Goal: Task Accomplishment & Management: Manage account settings

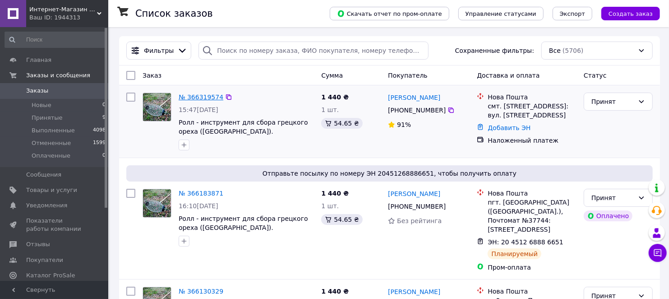
click at [203, 96] on link "№ 366319574" at bounding box center [201, 96] width 45 height 7
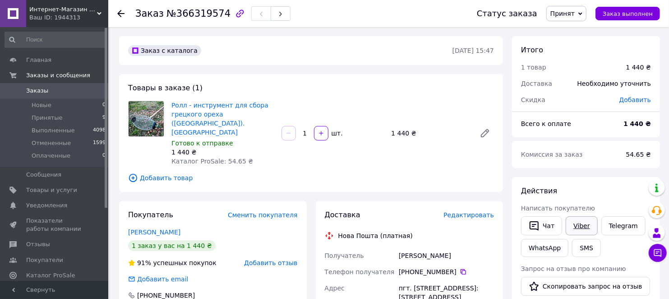
click at [580, 224] on link "Viber" at bounding box center [581, 225] width 32 height 19
click at [122, 14] on use at bounding box center [120, 13] width 7 height 7
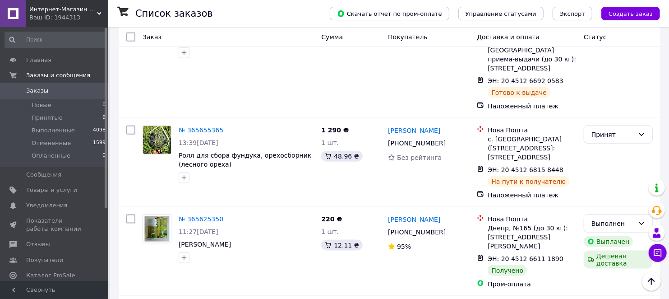
scroll to position [601, 0]
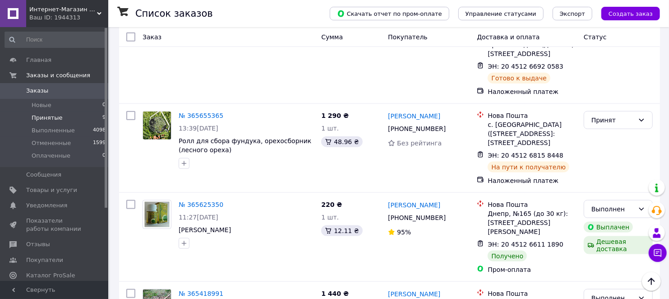
click at [47, 116] on span "Принятые" at bounding box center [47, 118] width 31 height 8
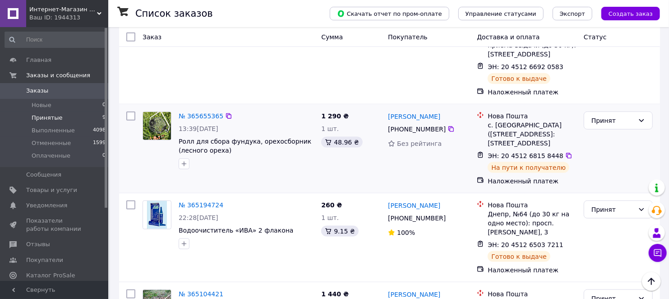
scroll to position [657, 0]
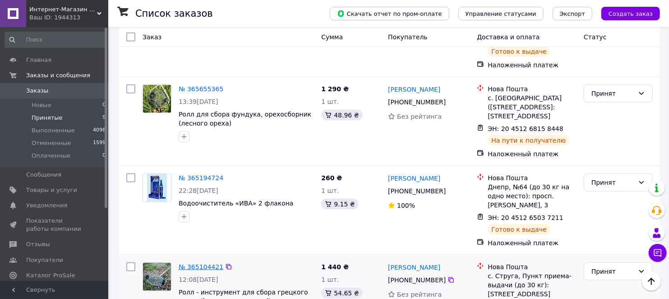
click at [197, 263] on link "№ 365104421" at bounding box center [201, 266] width 45 height 7
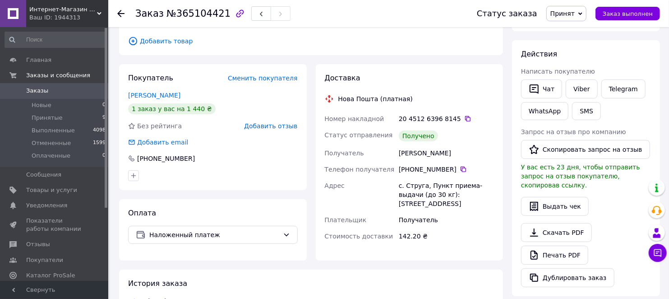
scroll to position [133, 0]
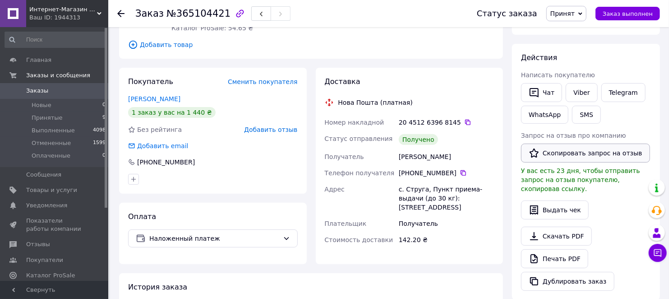
click at [603, 152] on button "Скопировать запрос на отзыв" at bounding box center [585, 152] width 129 height 19
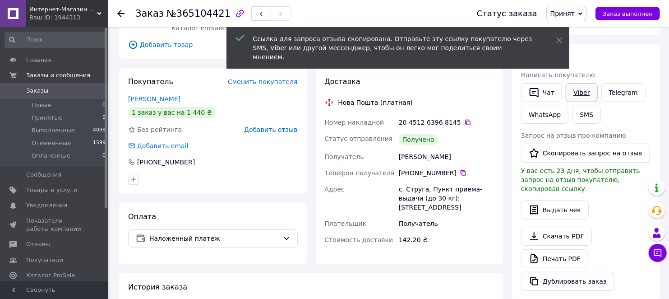
click at [582, 92] on link "Viber" at bounding box center [581, 92] width 32 height 19
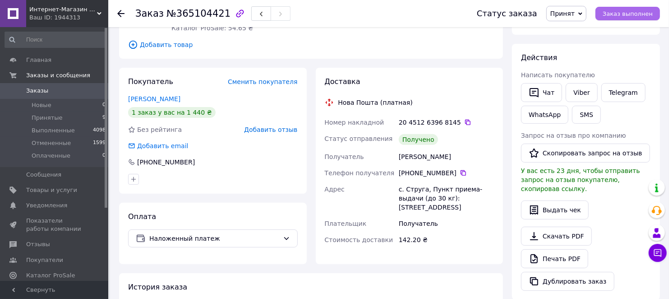
click at [625, 11] on span "Заказ выполнен" at bounding box center [627, 13] width 50 height 7
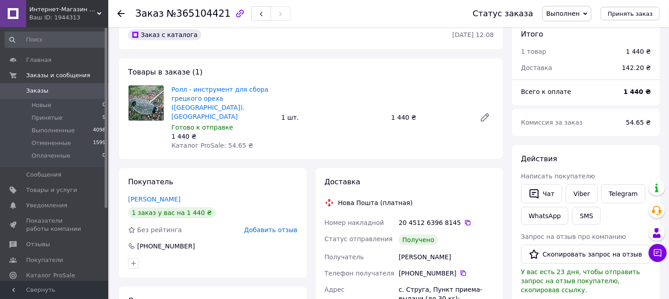
scroll to position [0, 0]
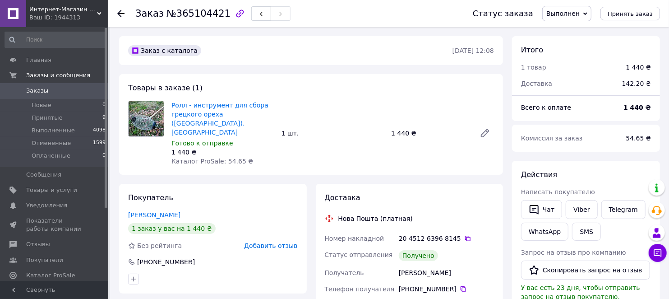
click at [119, 12] on use at bounding box center [120, 13] width 7 height 7
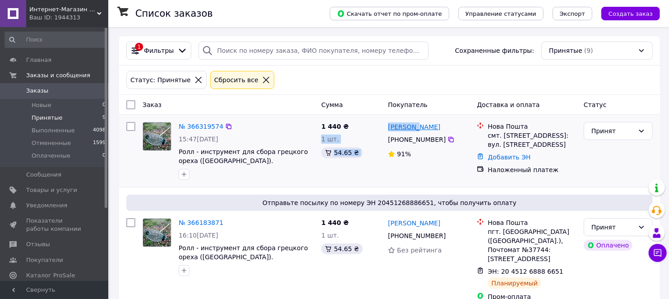
drag, startPoint x: 384, startPoint y: 125, endPoint x: 416, endPoint y: 125, distance: 32.5
click at [416, 125] on div "№ 366319574 15:47[DATE] Ролл - инструмент для сбора грецкого ореха ([GEOGRAPHIC…" at bounding box center [389, 150] width 533 height 65
click at [372, 130] on div "1 440 ₴ 1 шт. 54.65 ₴" at bounding box center [350, 150] width 67 height 65
click at [207, 124] on link "№ 366319574" at bounding box center [201, 126] width 45 height 7
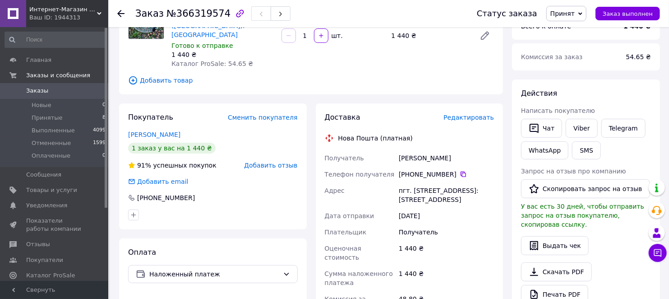
scroll to position [100, 0]
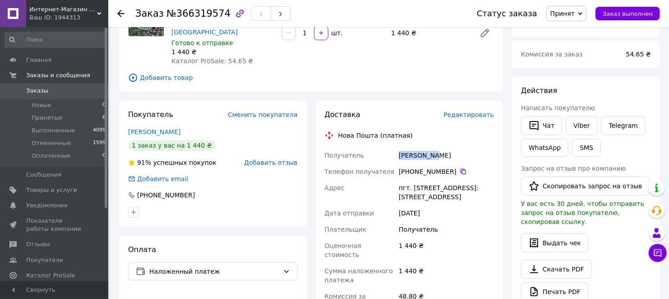
drag, startPoint x: 399, startPoint y: 146, endPoint x: 433, endPoint y: 143, distance: 34.8
click at [433, 147] on div "[PERSON_NAME]" at bounding box center [446, 155] width 99 height 16
copy div "[PERSON_NAME]"
drag, startPoint x: 415, startPoint y: 161, endPoint x: 450, endPoint y: 161, distance: 34.7
click at [450, 167] on div "[PHONE_NUMBER]" at bounding box center [446, 171] width 95 height 9
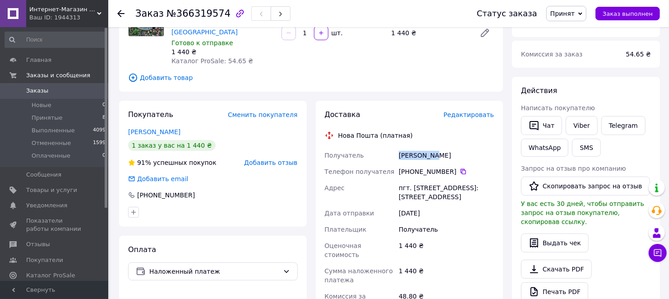
copy div "68 834 16 07"
drag, startPoint x: 410, startPoint y: 177, endPoint x: 444, endPoint y: 178, distance: 33.4
click at [444, 179] on div "пгт. [STREET_ADDRESS]: [STREET_ADDRESS]" at bounding box center [446, 191] width 99 height 25
copy div "[GEOGRAPHIC_DATA]"
click at [118, 14] on use at bounding box center [120, 13] width 7 height 7
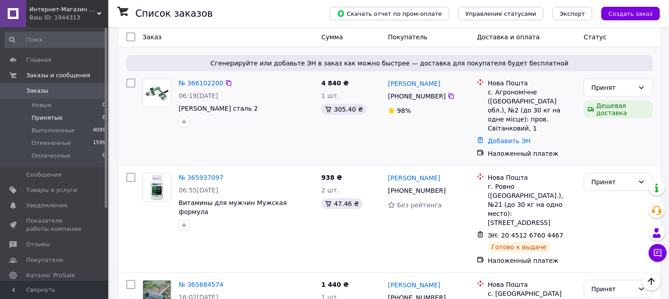
scroll to position [350, 0]
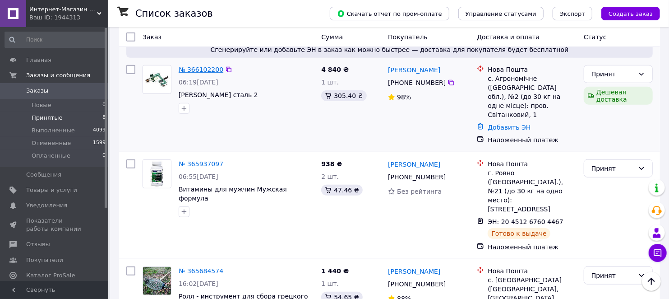
click at [199, 73] on link "№ 366102200" at bounding box center [201, 69] width 45 height 7
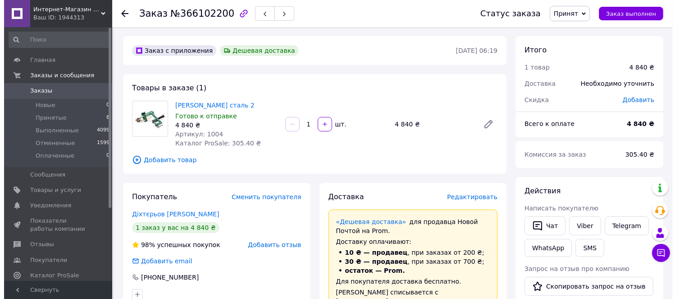
scroll to position [100, 0]
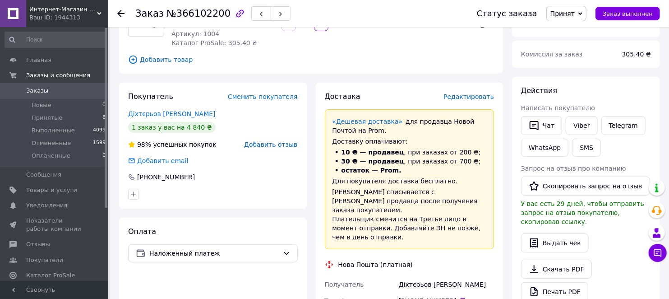
click at [465, 98] on span "Редактировать" at bounding box center [468, 96] width 51 height 7
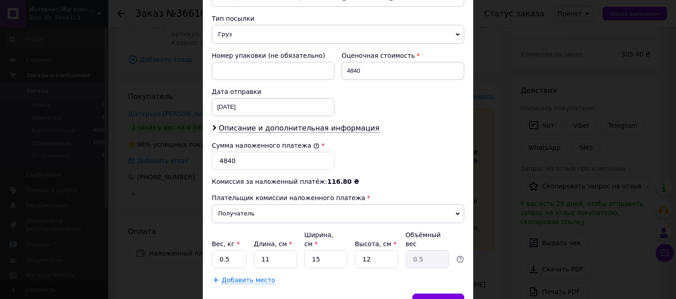
scroll to position [350, 0]
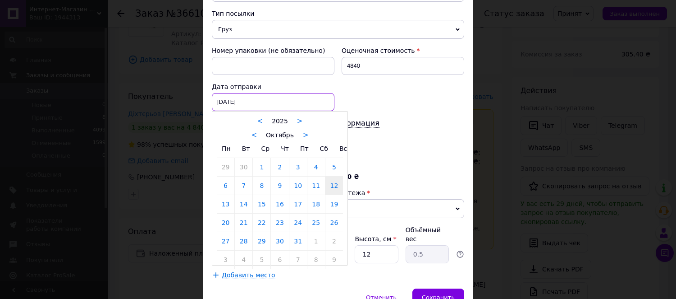
click at [233, 101] on div "[DATE] < 2025 > < Октябрь > Пн Вт Ср Чт Пт Сб Вс 29 30 1 2 3 4 5 6 7 8 9 10 11 …" at bounding box center [273, 102] width 123 height 18
click at [226, 203] on link "13" at bounding box center [226, 204] width 18 height 18
type input "[DATE]"
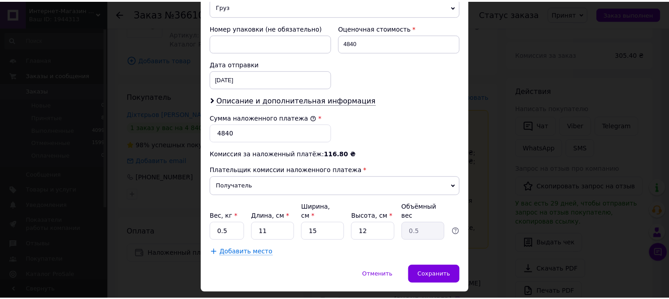
scroll to position [391, 0]
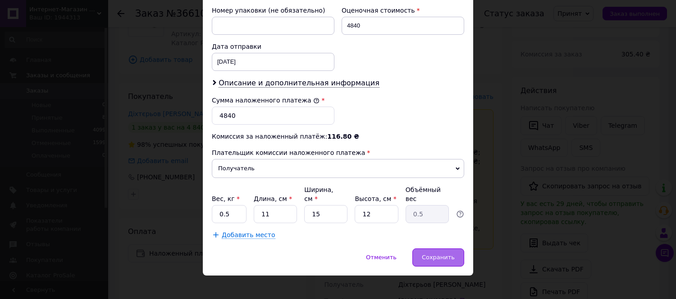
click at [436, 253] on span "Сохранить" at bounding box center [438, 256] width 33 height 7
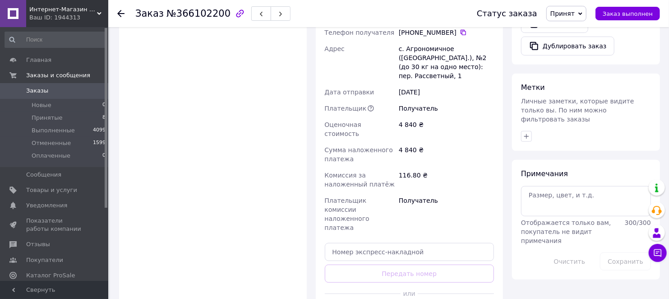
scroll to position [400, 0]
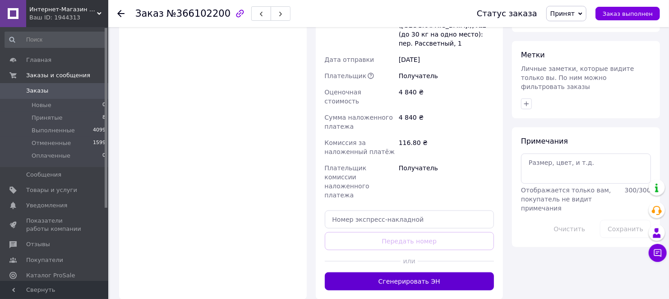
click at [414, 272] on button "Сгенерировать ЭН" at bounding box center [410, 281] width 170 height 18
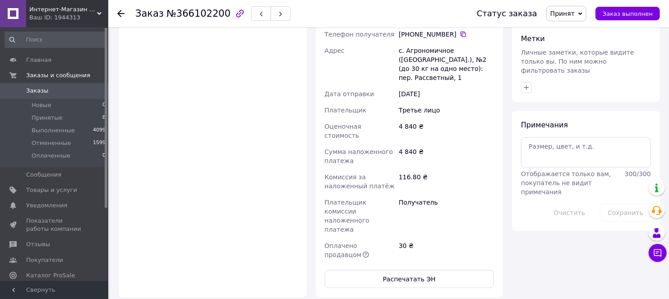
scroll to position [250, 0]
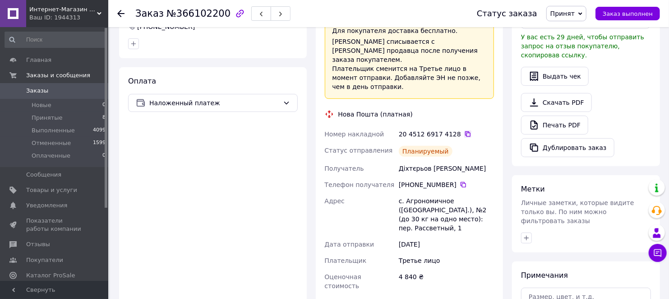
click at [464, 130] on icon at bounding box center [467, 133] width 7 height 7
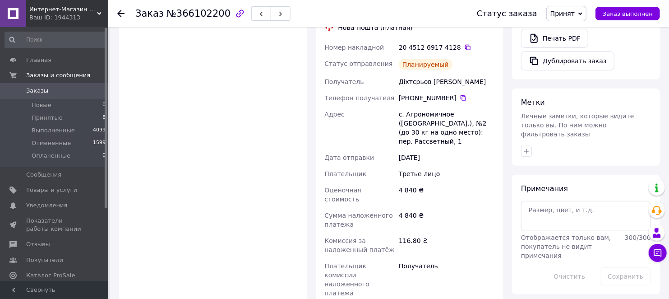
scroll to position [350, 0]
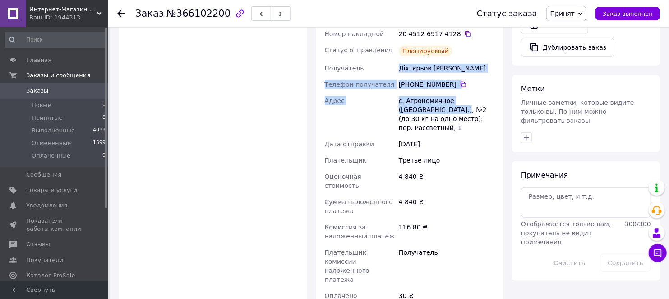
drag, startPoint x: 399, startPoint y: 56, endPoint x: 427, endPoint y: 100, distance: 51.7
click at [427, 100] on div "Номер накладной 20 4512 6917 4128   Статус отправления Планируемый Получатель Д…" at bounding box center [409, 169] width 173 height 287
copy div "Діхтєрьов [PERSON_NAME] Телефон получателя [PHONE_NUMBER]   Адрес с. Агрономичн…"
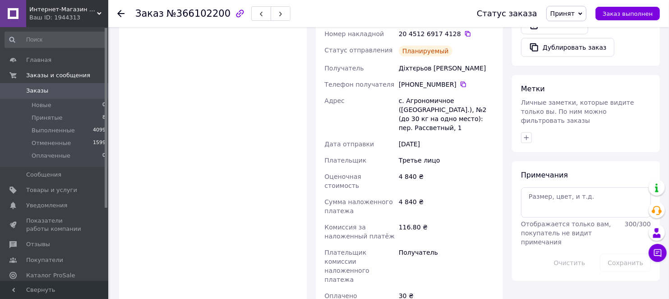
click at [447, 193] on div "4 840 ₴" at bounding box center [446, 205] width 99 height 25
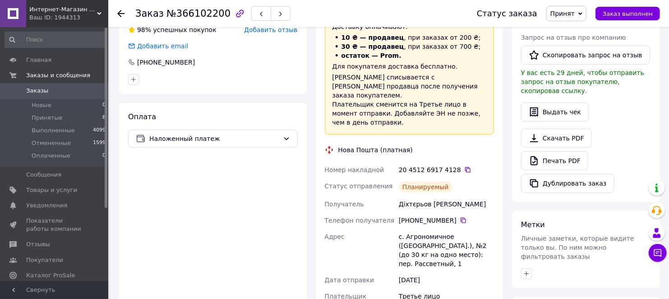
scroll to position [200, 0]
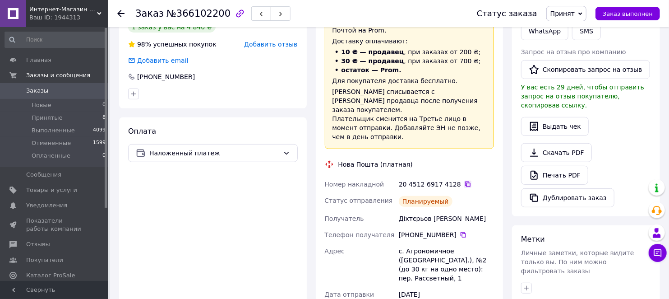
click at [464, 180] on icon at bounding box center [467, 183] width 7 height 7
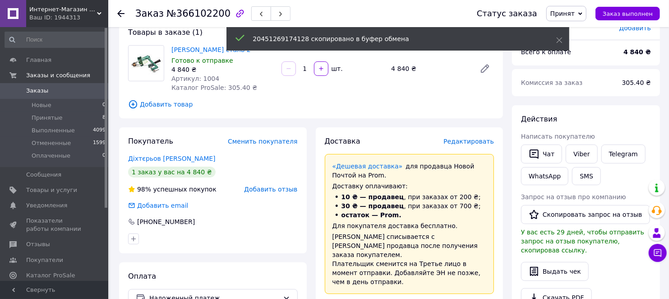
scroll to position [50, 0]
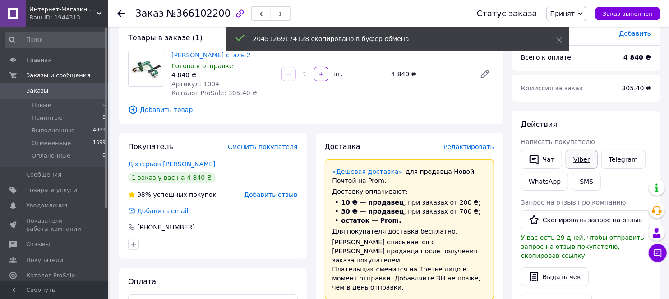
click at [583, 158] on link "Viber" at bounding box center [581, 159] width 32 height 19
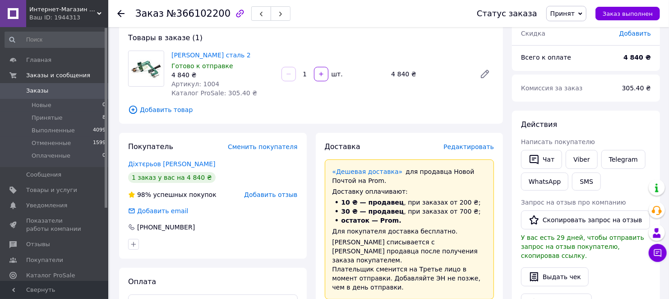
click at [120, 9] on div at bounding box center [120, 13] width 7 height 9
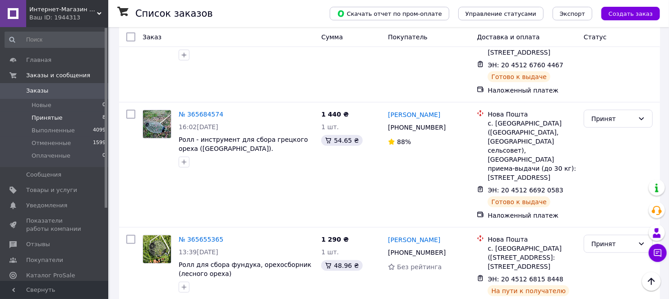
scroll to position [501, 0]
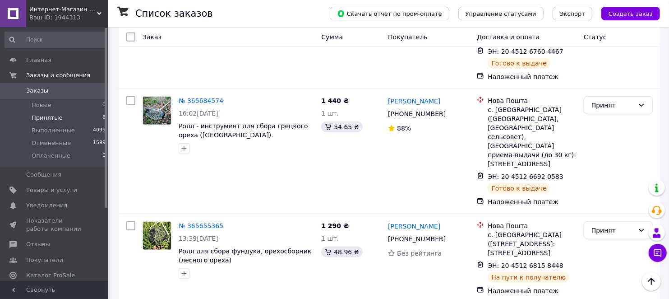
scroll to position [501, 0]
click at [32, 188] on span "Товары и услуги" at bounding box center [51, 190] width 51 height 8
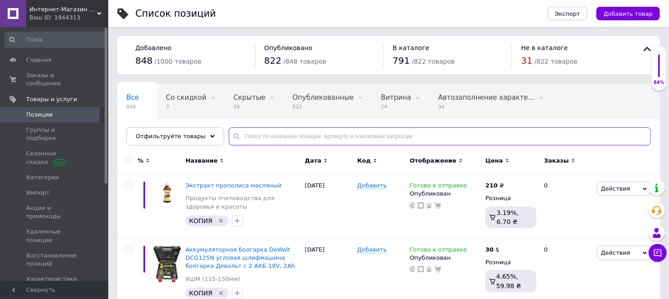
click at [256, 141] on input "text" at bounding box center [440, 136] width 422 height 18
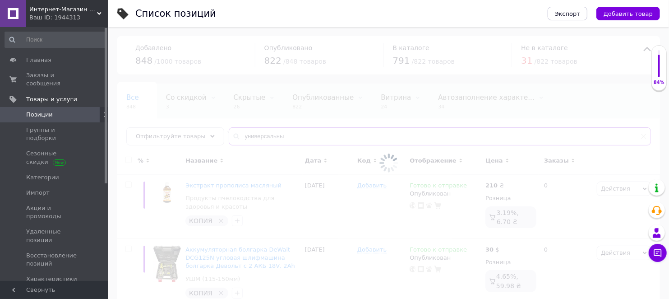
type input "универсальный"
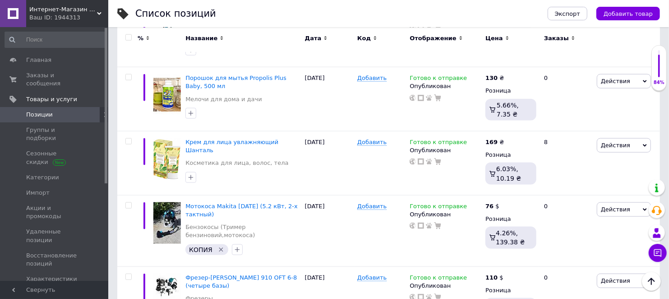
scroll to position [651, 0]
